Goal: Feedback & Contribution: Submit feedback/report problem

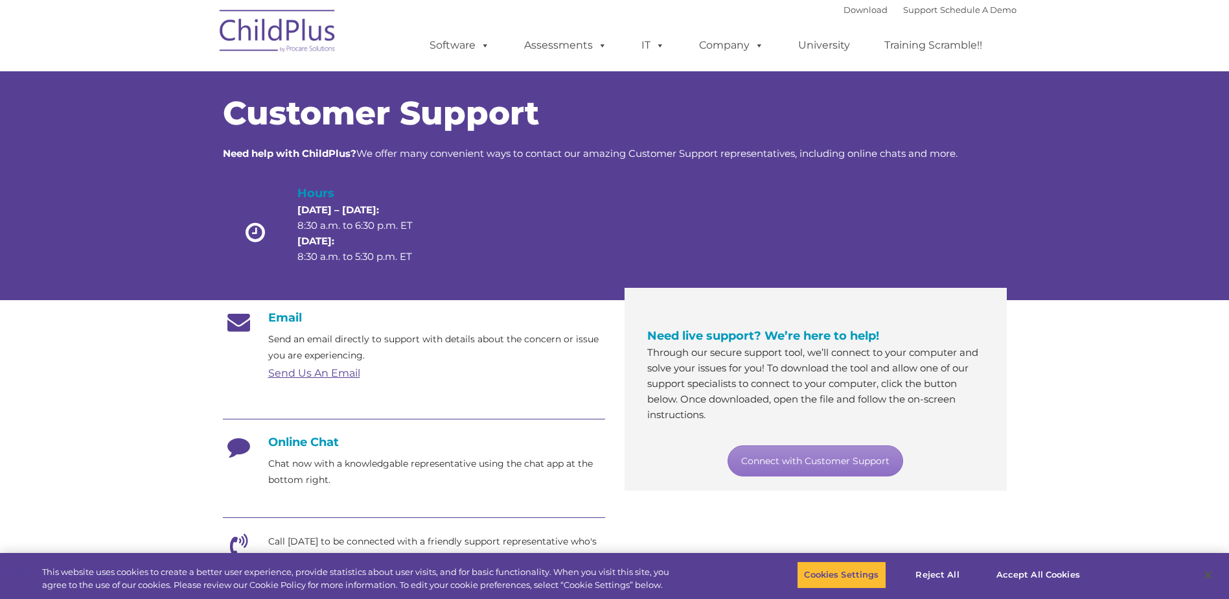
click at [253, 23] on img at bounding box center [278, 33] width 130 height 65
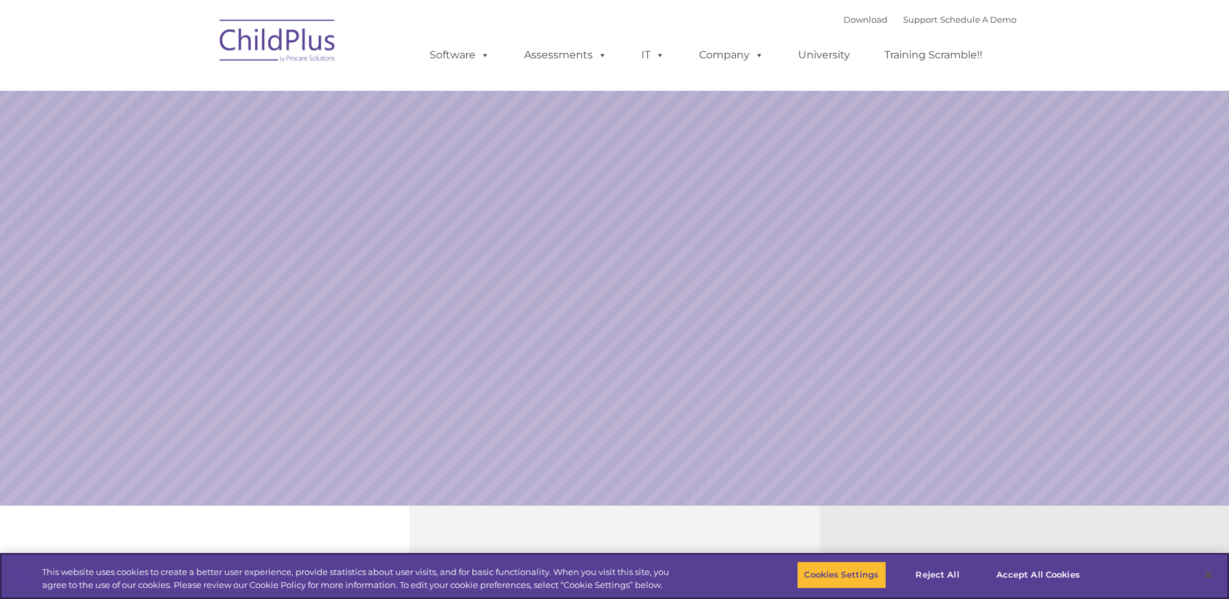
select select "MEDIUM"
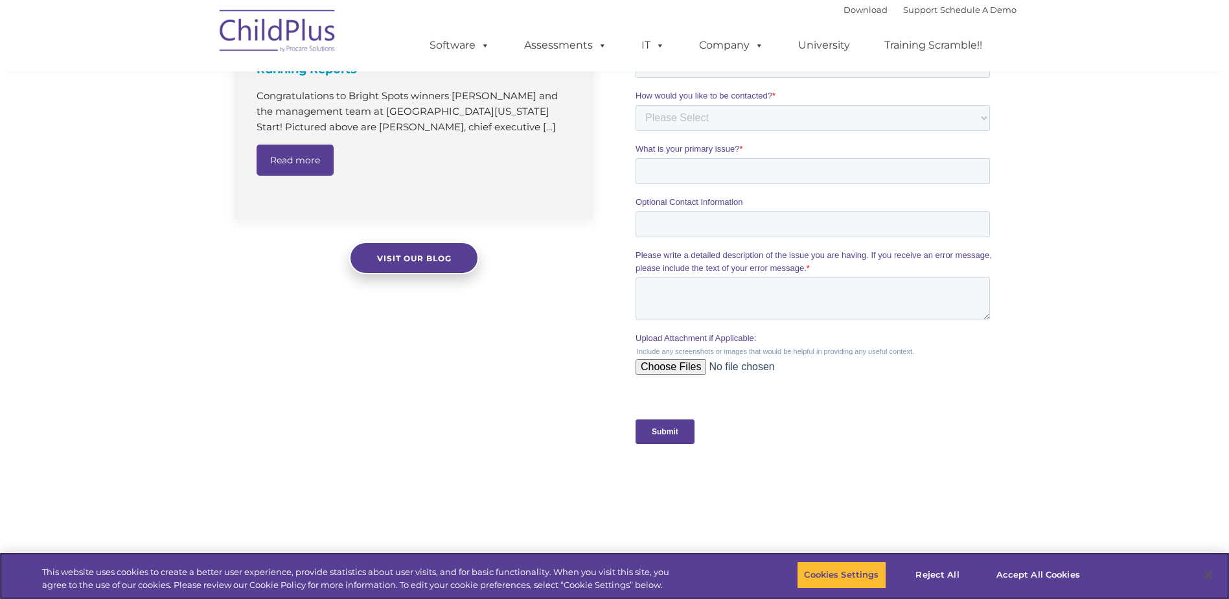
scroll to position [705, 0]
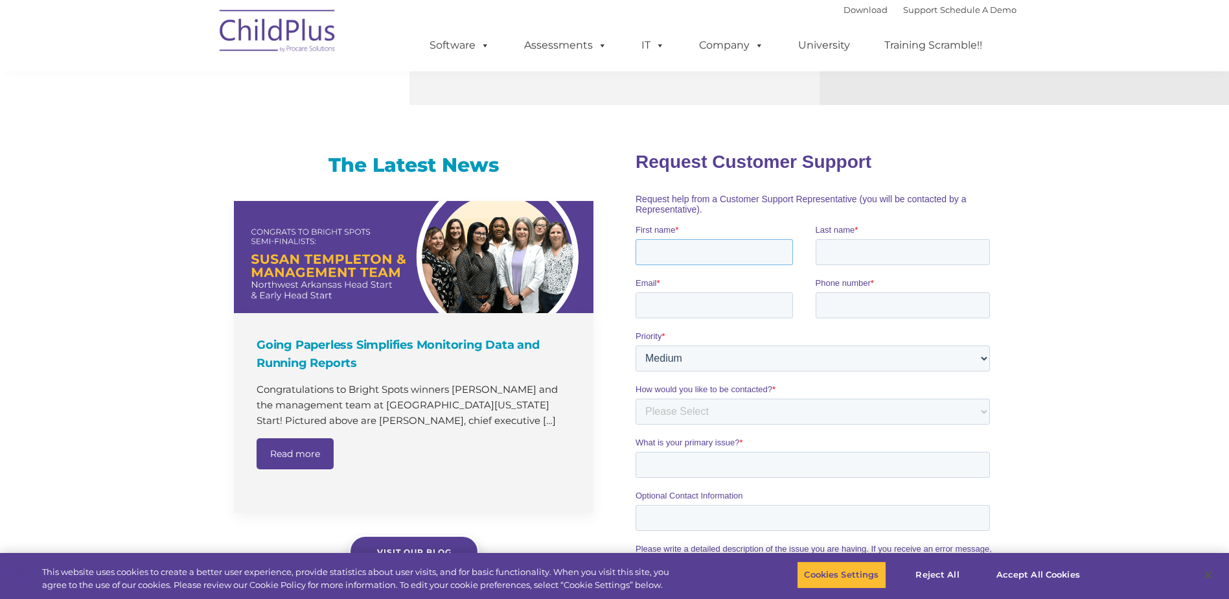
click at [727, 251] on input "First name *" at bounding box center [714, 252] width 157 height 26
type input "THEODORE"
type input "AWA"
type input "THEODOREAWA@HOTMAIL.COM"
type input "757-214-4410"
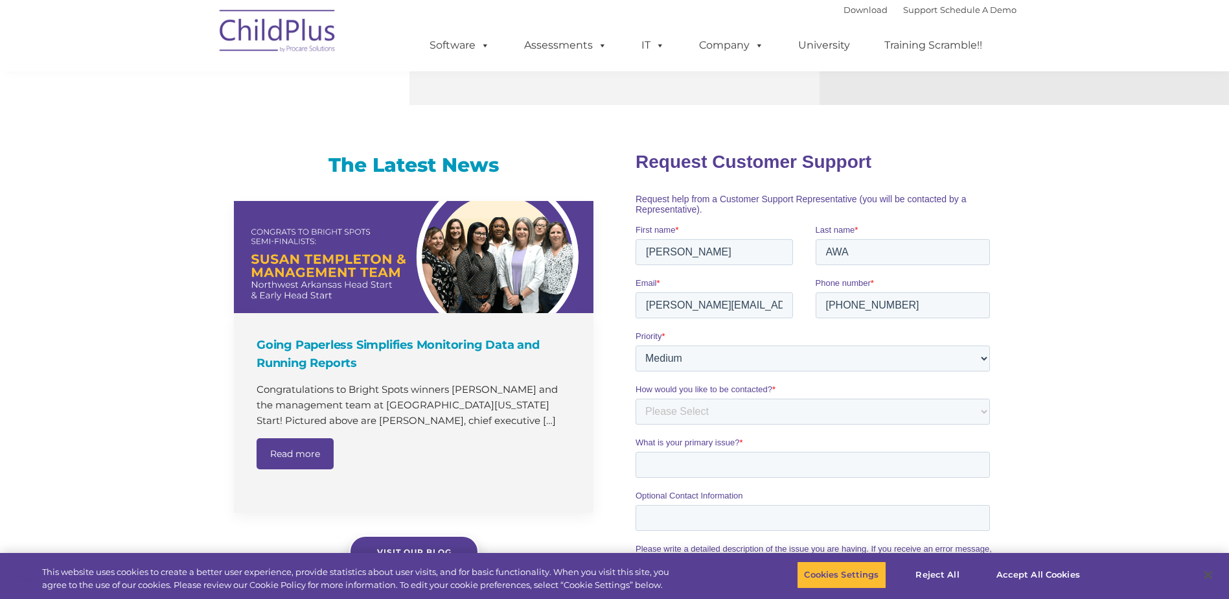
click at [644, 336] on span "Priority" at bounding box center [649, 336] width 26 height 10
click at [644, 345] on select "Please Select Low Medium High" at bounding box center [813, 358] width 355 height 26
select select "HIGH"
select select "Phone"
click at [734, 469] on input "What is your primary issue? *" at bounding box center [813, 464] width 355 height 26
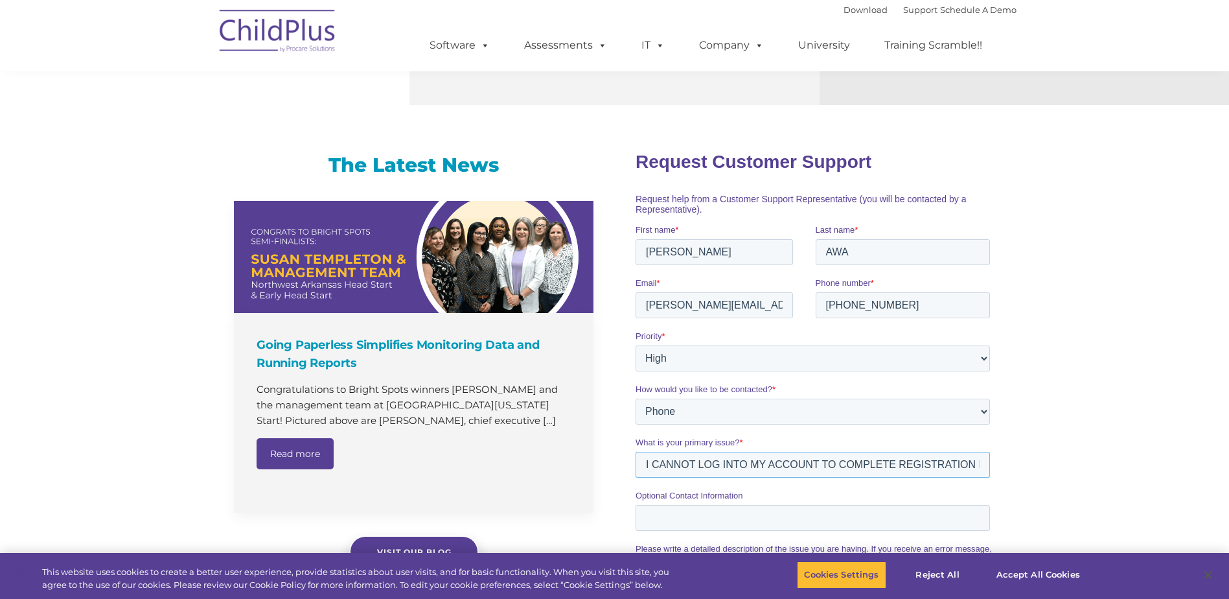
click at [915, 467] on input "I CANNOT LOG INTO MY ACCOUNT TO COMPLETE REGISTRATION FOR MY CHILD. I TRIED TO …" at bounding box center [813, 464] width 355 height 26
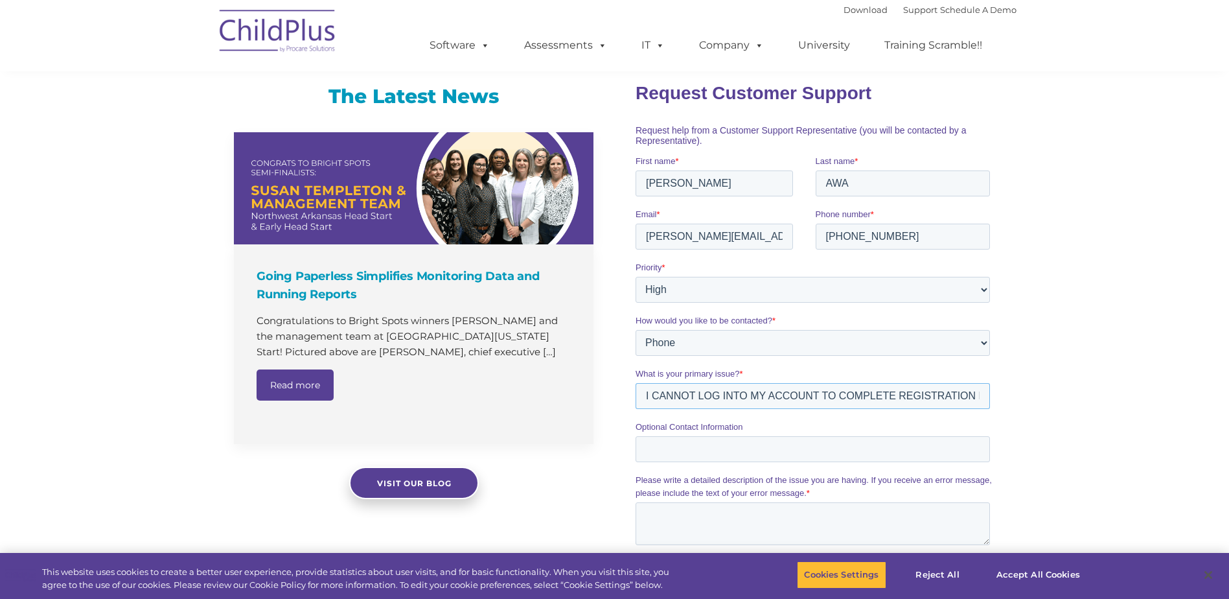
scroll to position [900, 0]
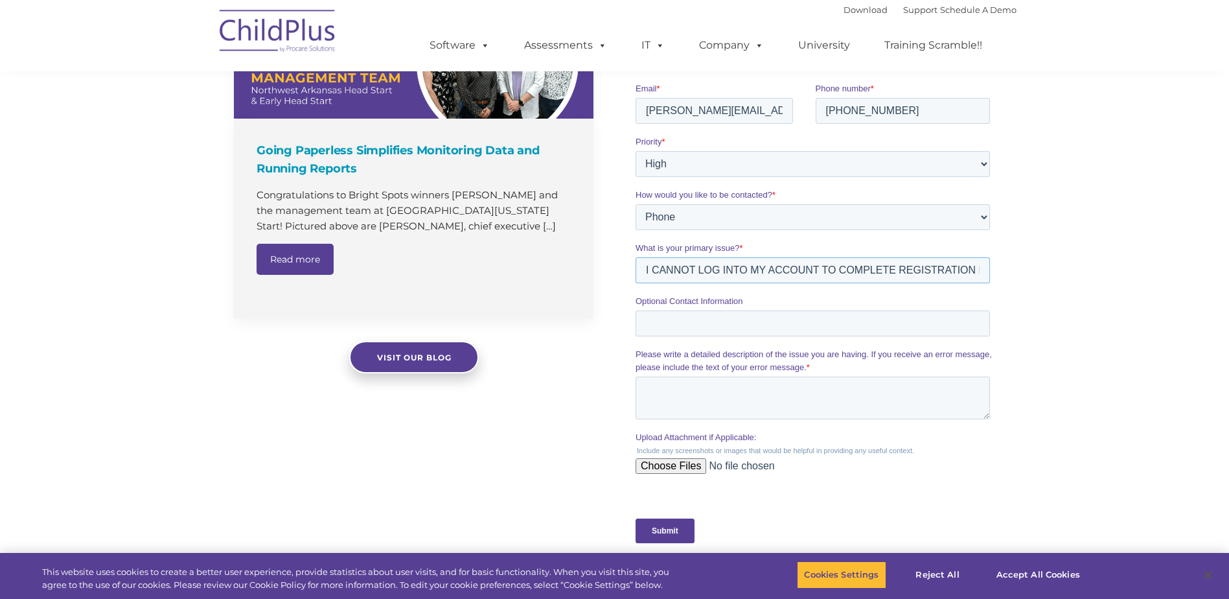
click at [743, 272] on input "I CANNOT LOG INTO MY ACCOUNT TO COMPLETE REGISTRATION FOR MY CHILD. I TRIED TO …" at bounding box center [813, 270] width 355 height 26
drag, startPoint x: 985, startPoint y: 273, endPoint x: 496, endPoint y: 257, distance: 489.6
click at [636, 257] on html "Request Customer Support Request help from a Customer Support Representative (y…" at bounding box center [816, 255] width 360 height 621
type input "I CANNOT LOG INTO MY ACCOUNT TO COMPLETE REGISTRATION FOR MY CHILD."
click at [671, 394] on textarea "Please write a detailed description of the issue you are having. If you receive…" at bounding box center [813, 398] width 355 height 43
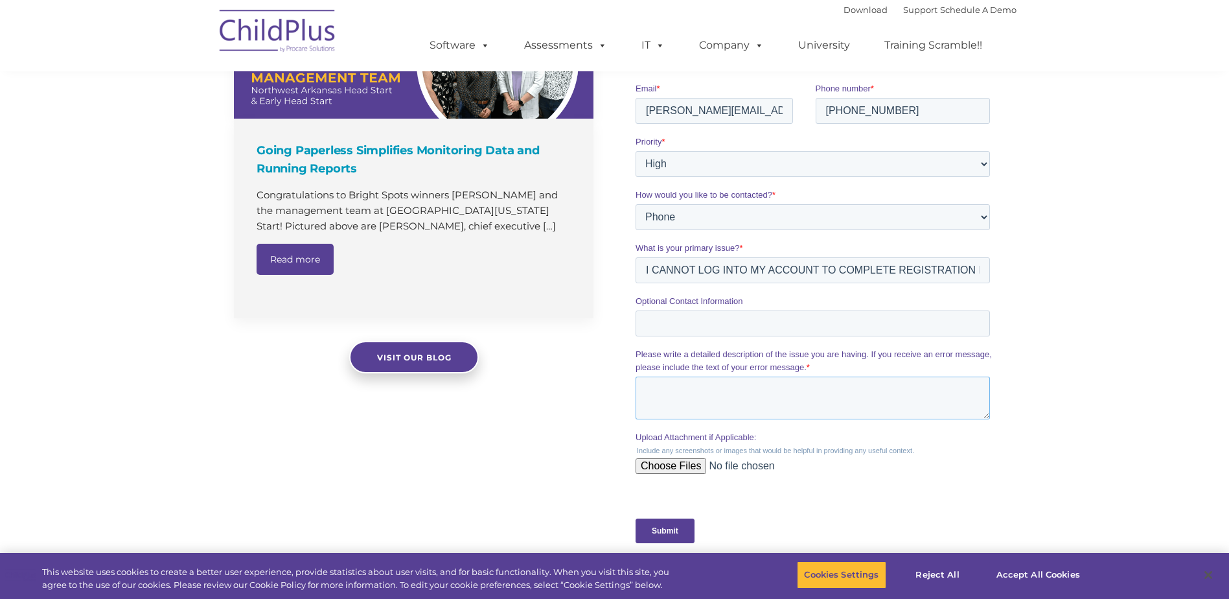
paste textarea "I CANNOT LOG INTO MY ACCOUNT TO COMPLETE REGISTRATION FOR MY CHILD."
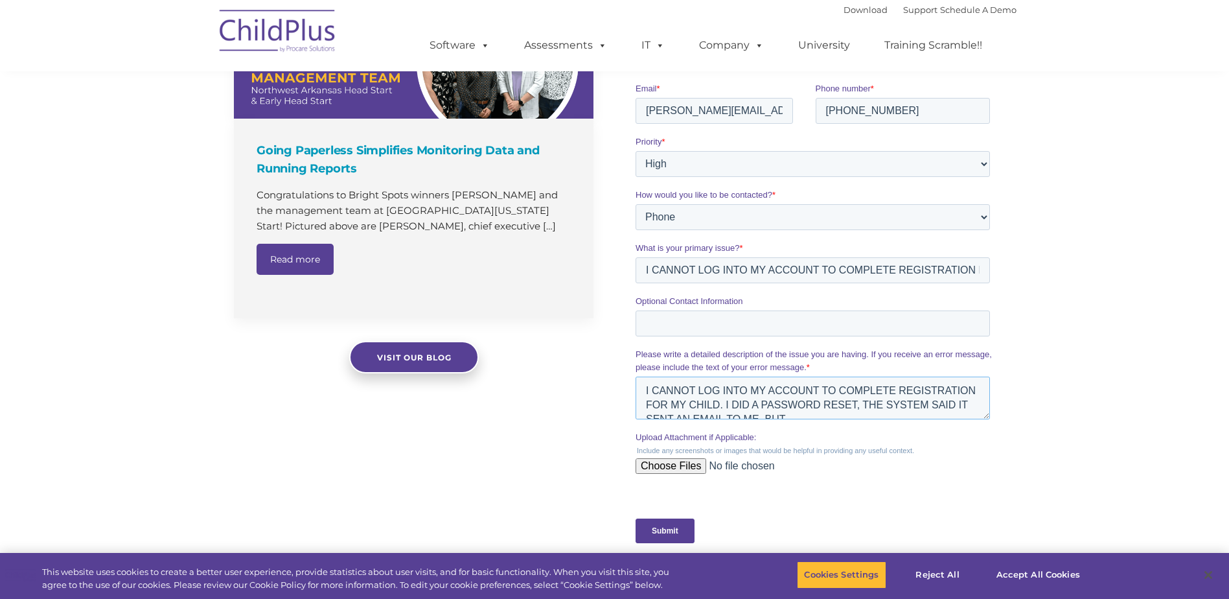
scroll to position [0, 0]
type textarea "I CANNOT LOG INTO MY ACCOUNT TO COMPLETE REGISTRATION FOR MY CHILD. I DID A PAS…"
click at [673, 533] on input "Submit" at bounding box center [665, 530] width 59 height 25
